Goal: Transaction & Acquisition: Subscribe to service/newsletter

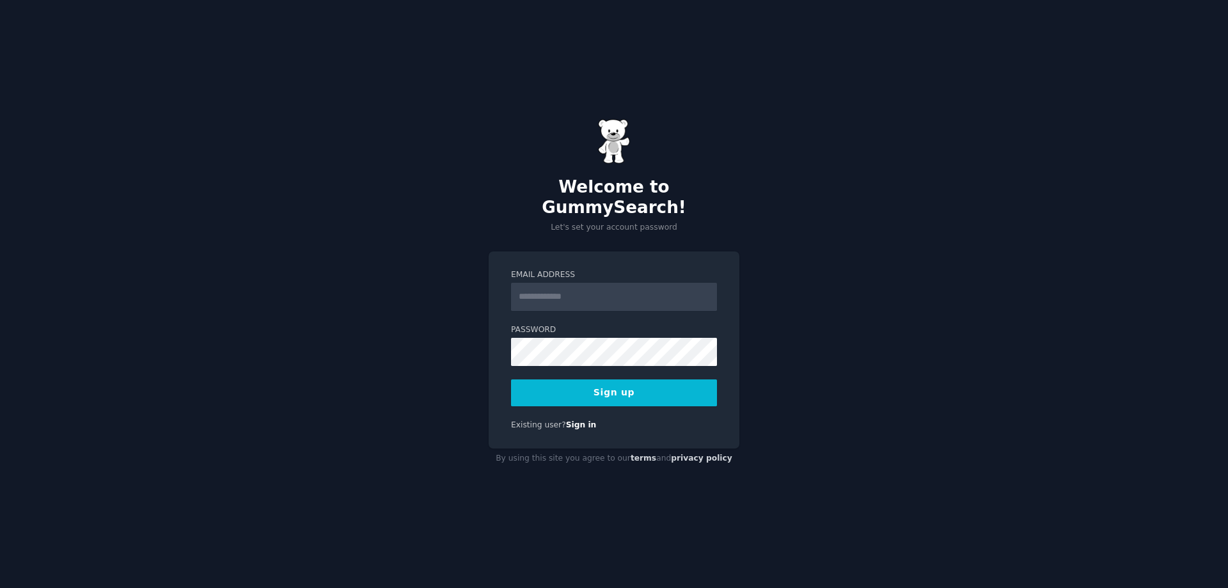
drag, startPoint x: 0, startPoint y: 0, endPoint x: 589, endPoint y: 289, distance: 655.8
click at [589, 289] on input "Email Address" at bounding box center [614, 297] width 206 height 28
type input "**********"
click at [606, 379] on button "Sign up" at bounding box center [614, 392] width 206 height 27
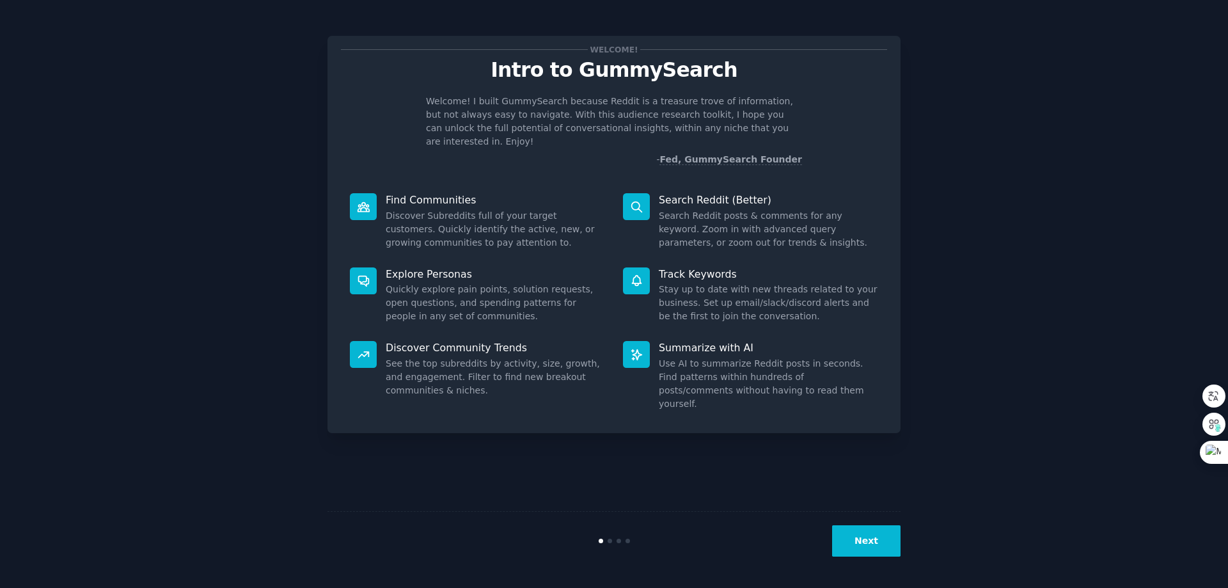
click at [870, 534] on button "Next" at bounding box center [866, 540] width 68 height 31
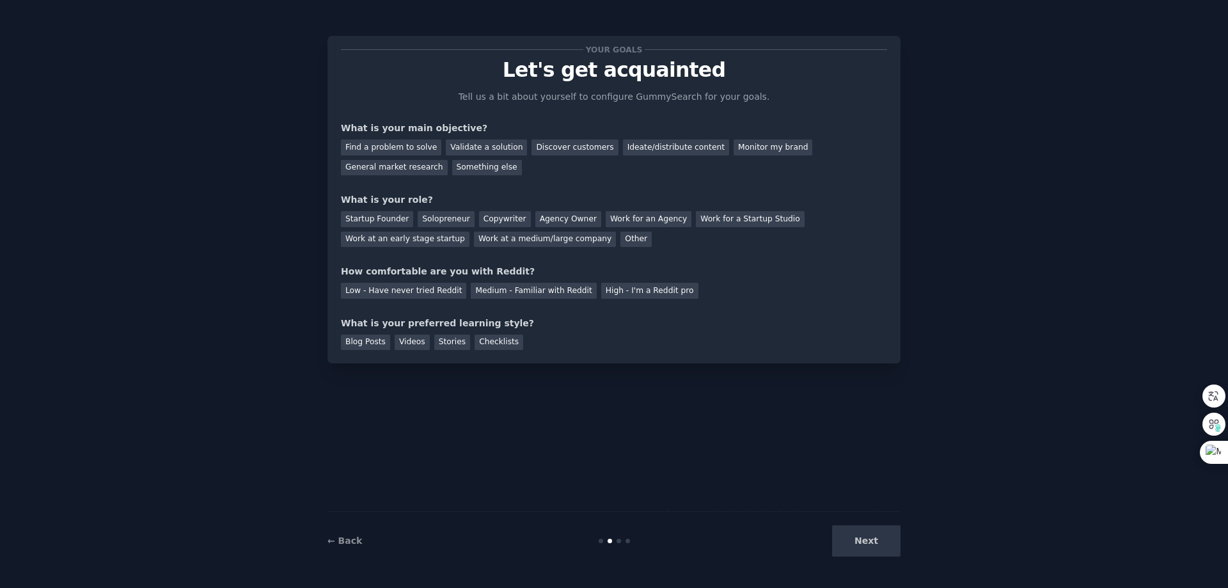
click at [860, 543] on div "Next" at bounding box center [804, 540] width 191 height 31
click at [866, 543] on div "Next" at bounding box center [804, 540] width 191 height 31
